Goal: Navigation & Orientation: Find specific page/section

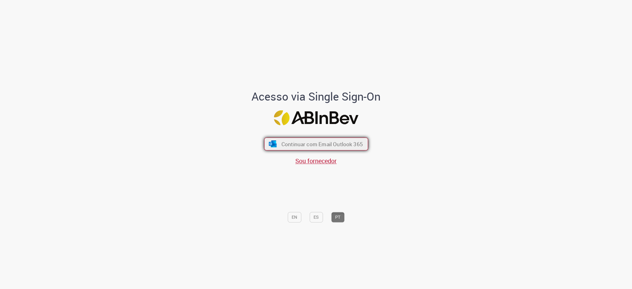
click at [339, 146] on span "Continuar com Email Outlook 365" at bounding box center [321, 143] width 81 height 7
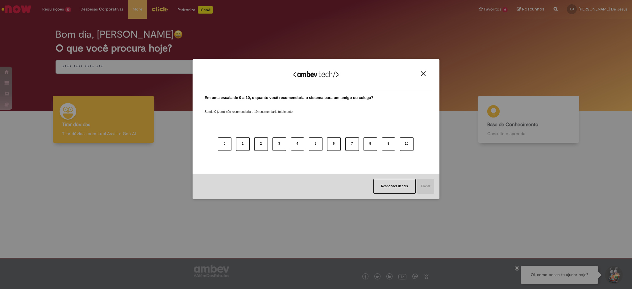
click at [423, 75] on img "Close" at bounding box center [423, 73] width 5 height 5
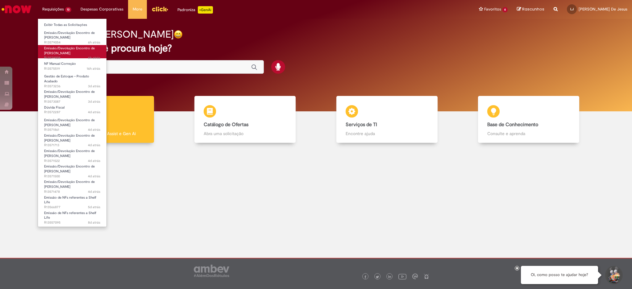
click at [63, 56] on span "6h atrás 6 horas atrás R13579008" at bounding box center [72, 58] width 56 height 5
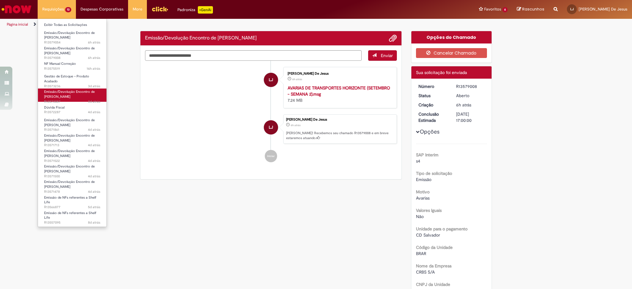
click at [61, 93] on span "Emissão/Devolução Encontro de [PERSON_NAME]" at bounding box center [69, 94] width 51 height 10
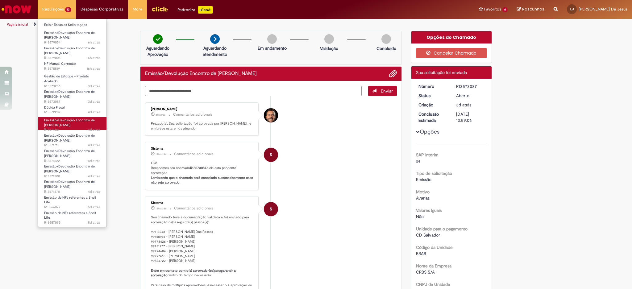
click at [54, 118] on span "Emissão/Devolução Encontro de [PERSON_NAME]" at bounding box center [69, 123] width 51 height 10
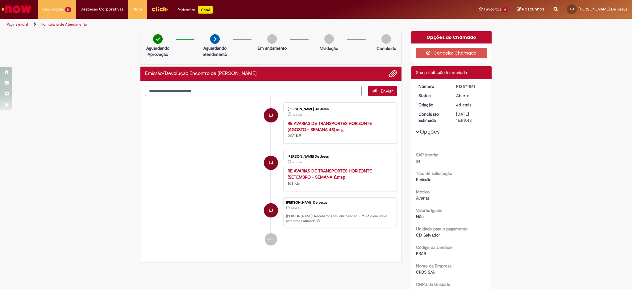
click at [15, 6] on img "Ir para a Homepage" at bounding box center [17, 9] width 32 height 12
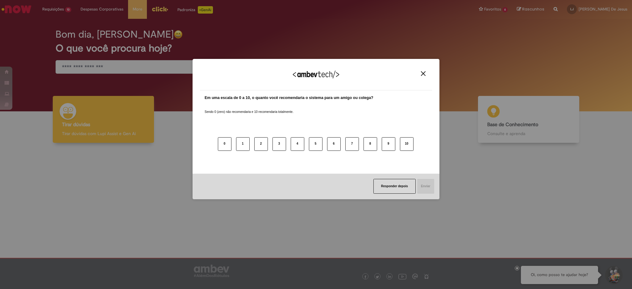
click at [347, 118] on div "0 1 2 3 4 5 6 7 8 9 10" at bounding box center [316, 140] width 223 height 49
click at [426, 73] on button "Close" at bounding box center [423, 73] width 8 height 5
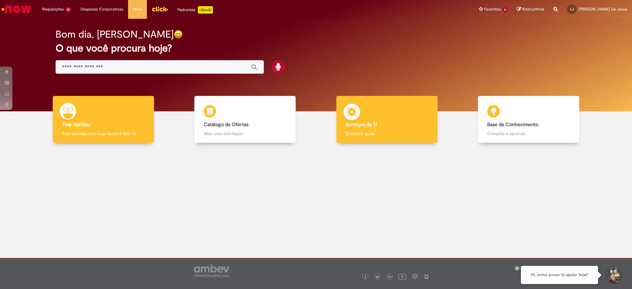
click at [397, 132] on p "Encontre ajuda" at bounding box center [387, 133] width 83 height 6
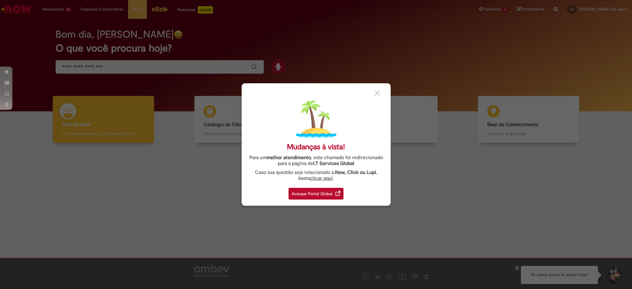
click at [338, 187] on link "Acessar Portal Global" at bounding box center [315, 191] width 55 height 15
